Goal: Information Seeking & Learning: Find specific page/section

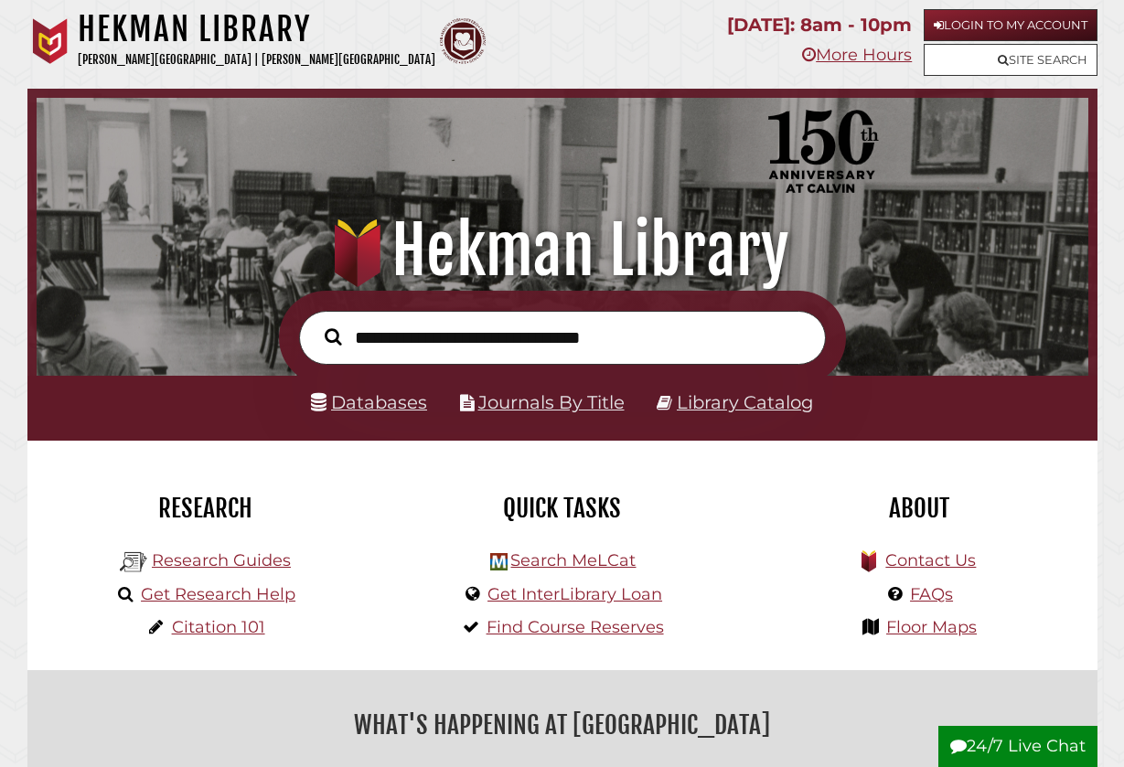
scroll to position [348, 1043]
click at [359, 403] on link "Databases" at bounding box center [369, 402] width 116 height 22
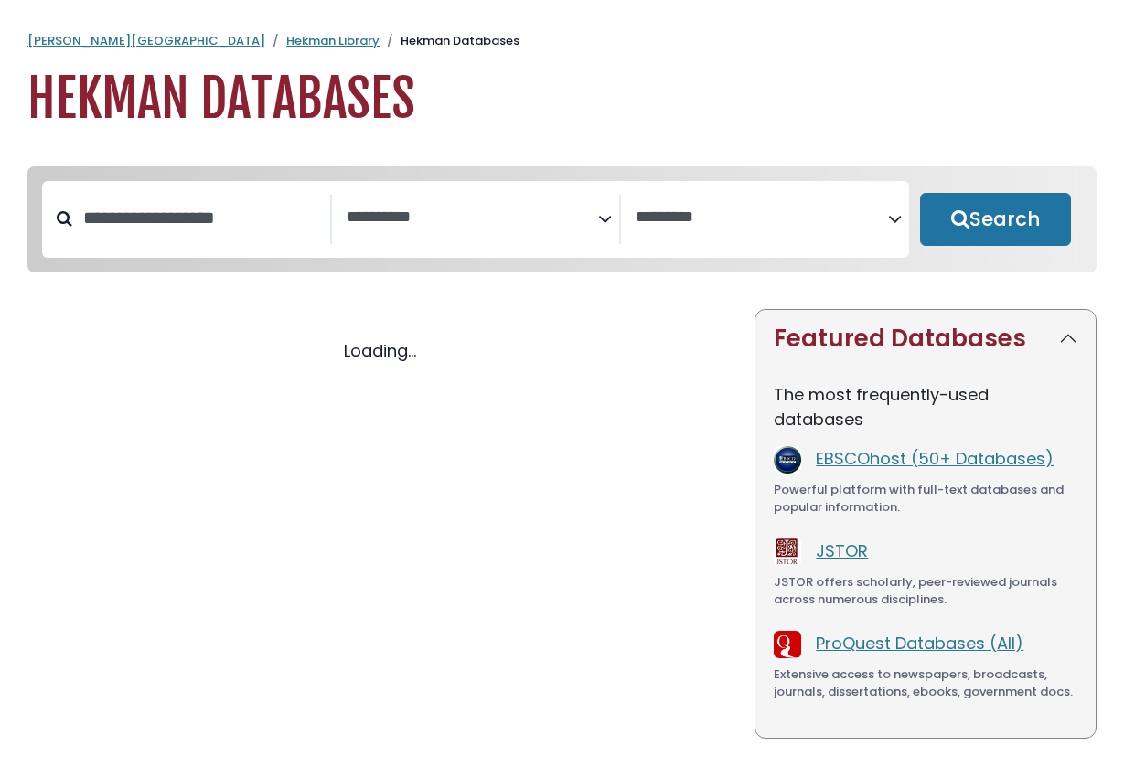
select select "Database Subject Filter"
select select "Database Vendors Filter"
select select "Database Subject Filter"
select select "Database Vendors Filter"
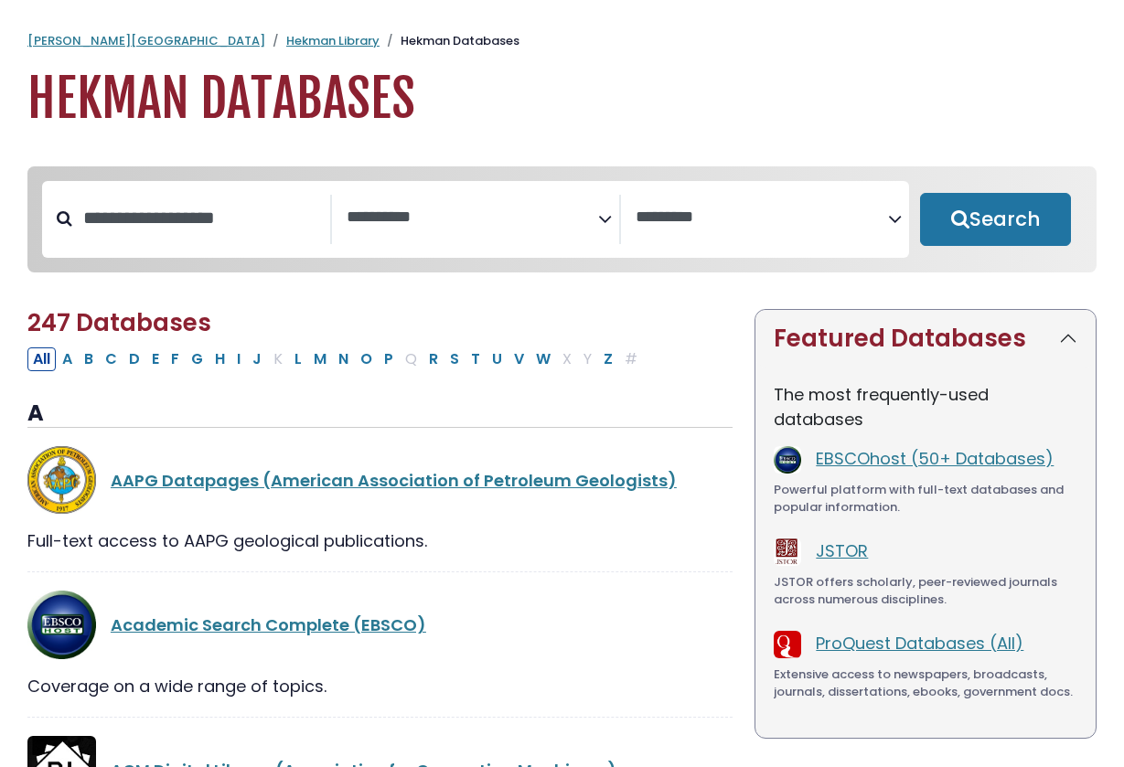
click at [604, 216] on icon "Search filters" at bounding box center [605, 215] width 14 height 27
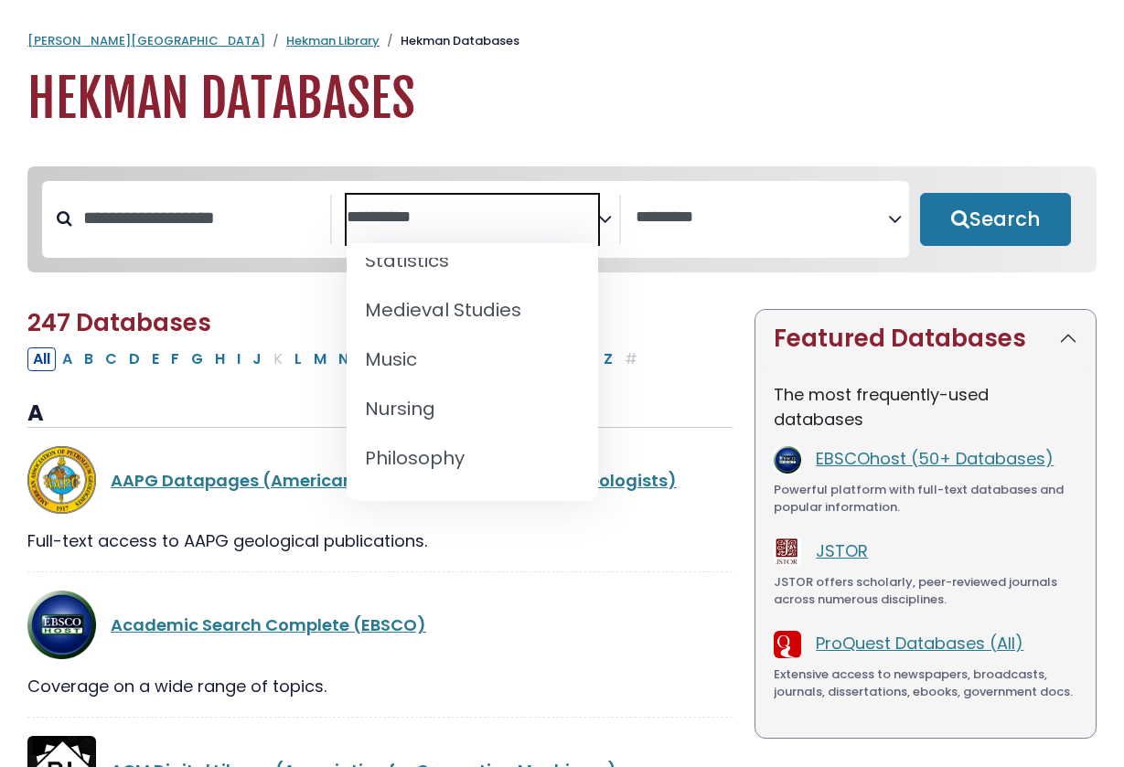
scroll to position [1457, 0]
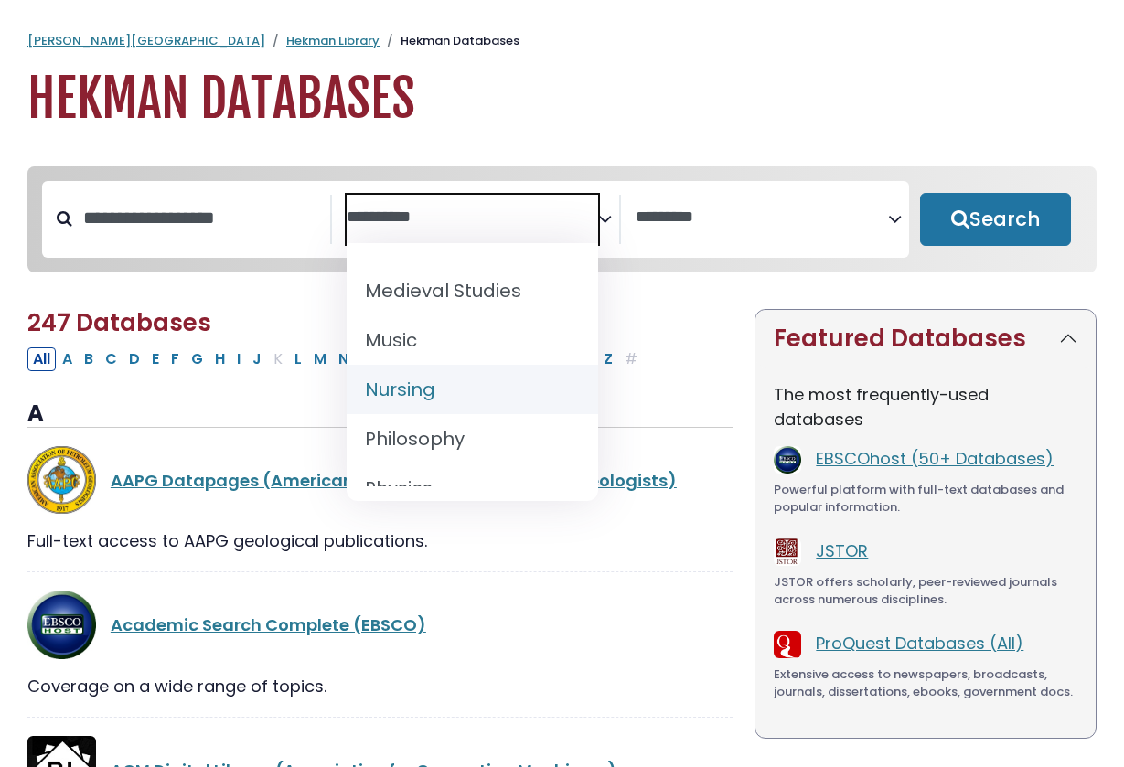
select select "*****"
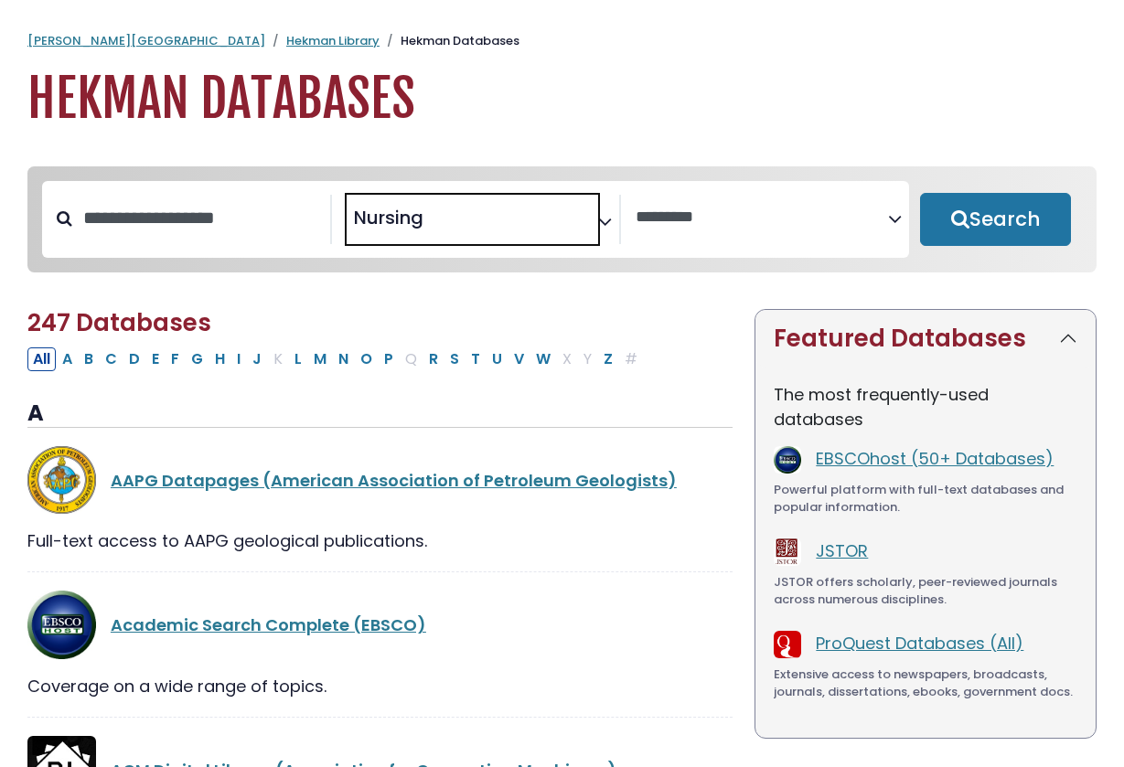
scroll to position [659, 0]
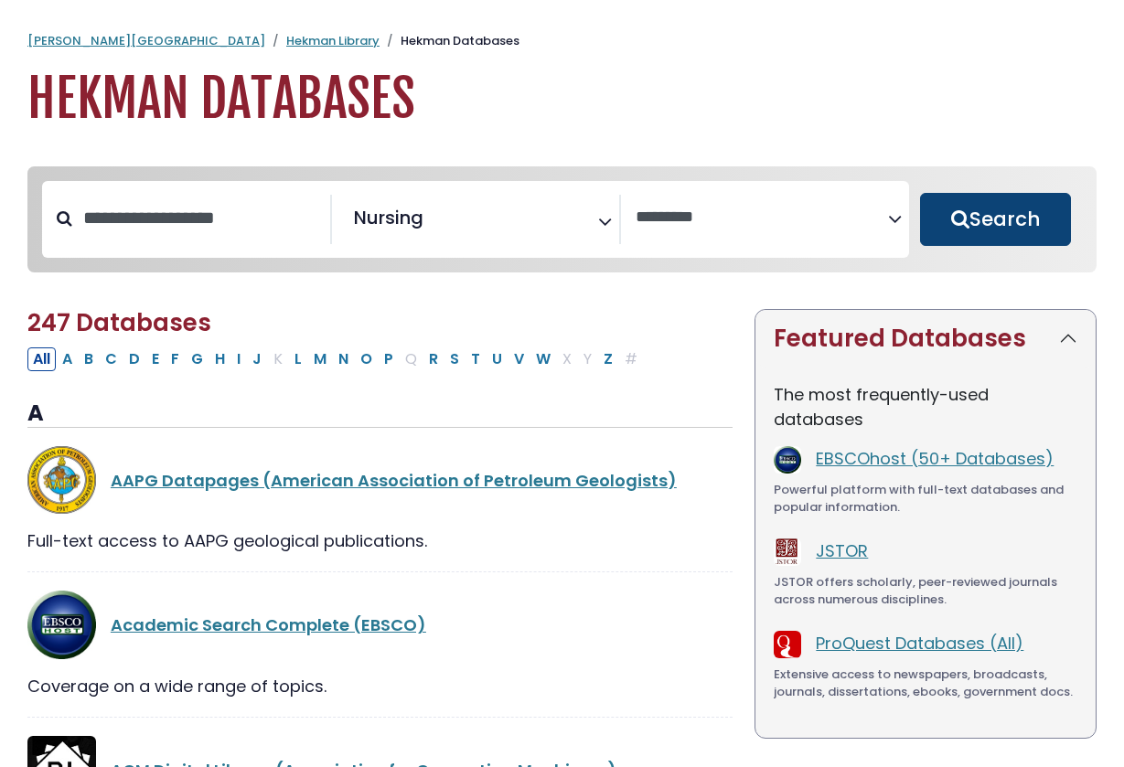
click at [1014, 221] on button "Search" at bounding box center [996, 219] width 152 height 53
select select "Database Vendors Filter"
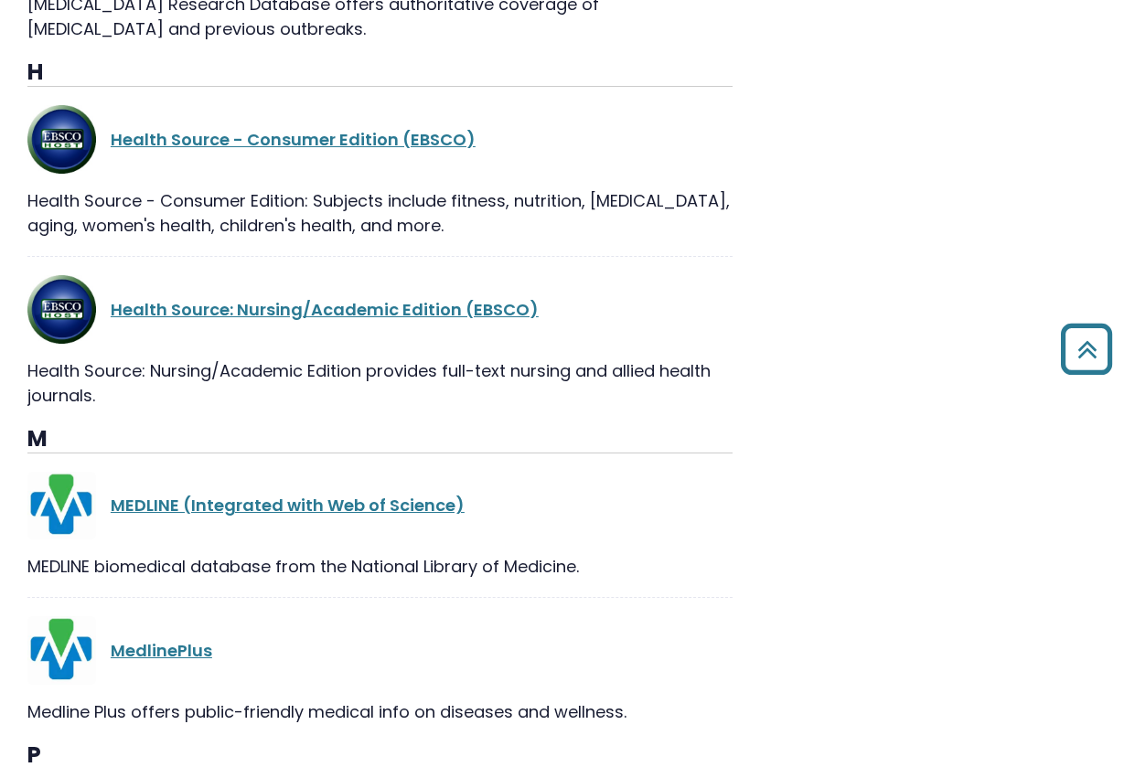
scroll to position [1336, 0]
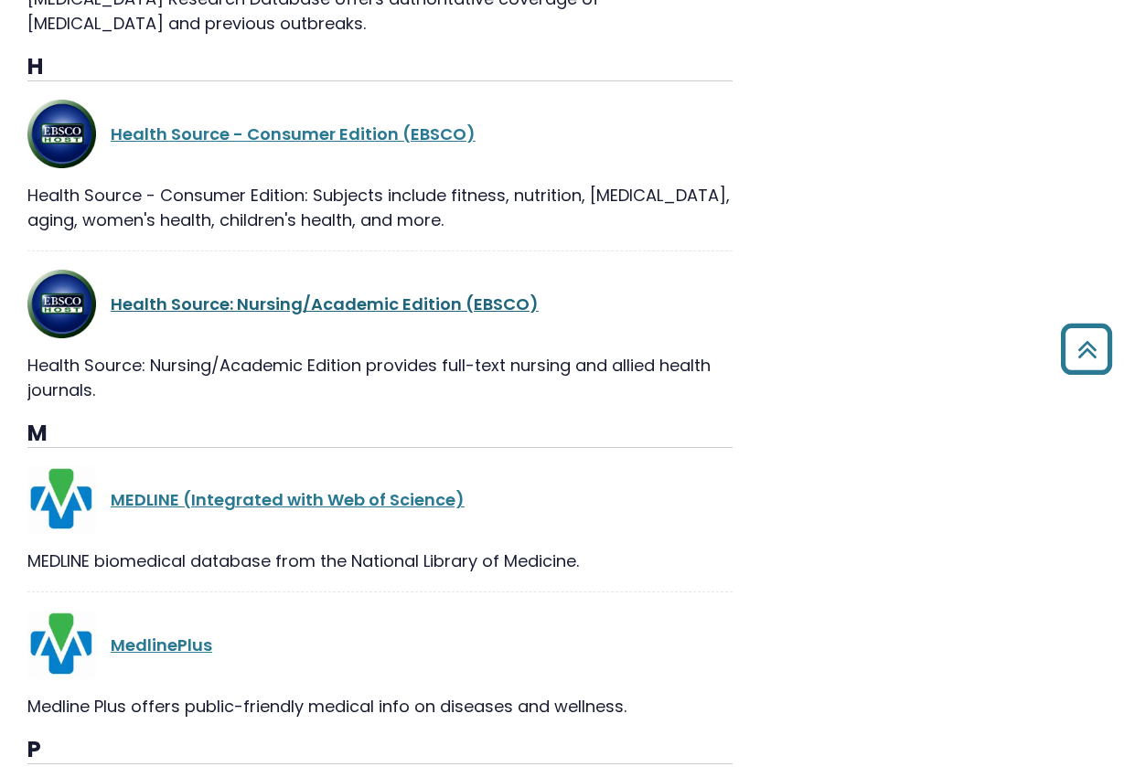
click at [446, 302] on link "Health Source: Nursing/Academic Edition (EBSCO)" at bounding box center [325, 304] width 428 height 23
